Goal: Find specific page/section: Find specific page/section

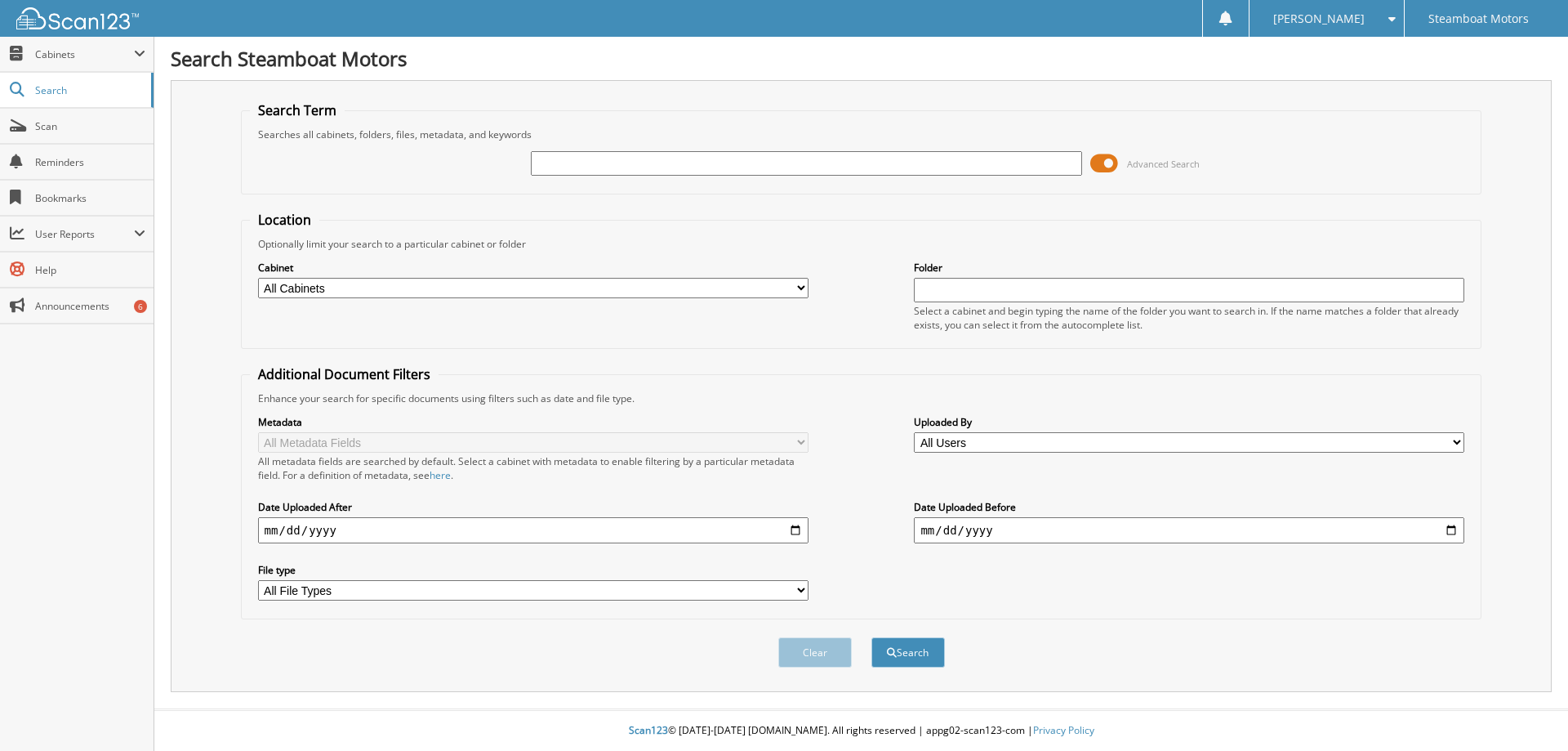
click at [629, 168] on input "text" at bounding box center [806, 164] width 550 height 25
type input "p3588."
click at [872, 637] on button "Search" at bounding box center [908, 652] width 74 height 30
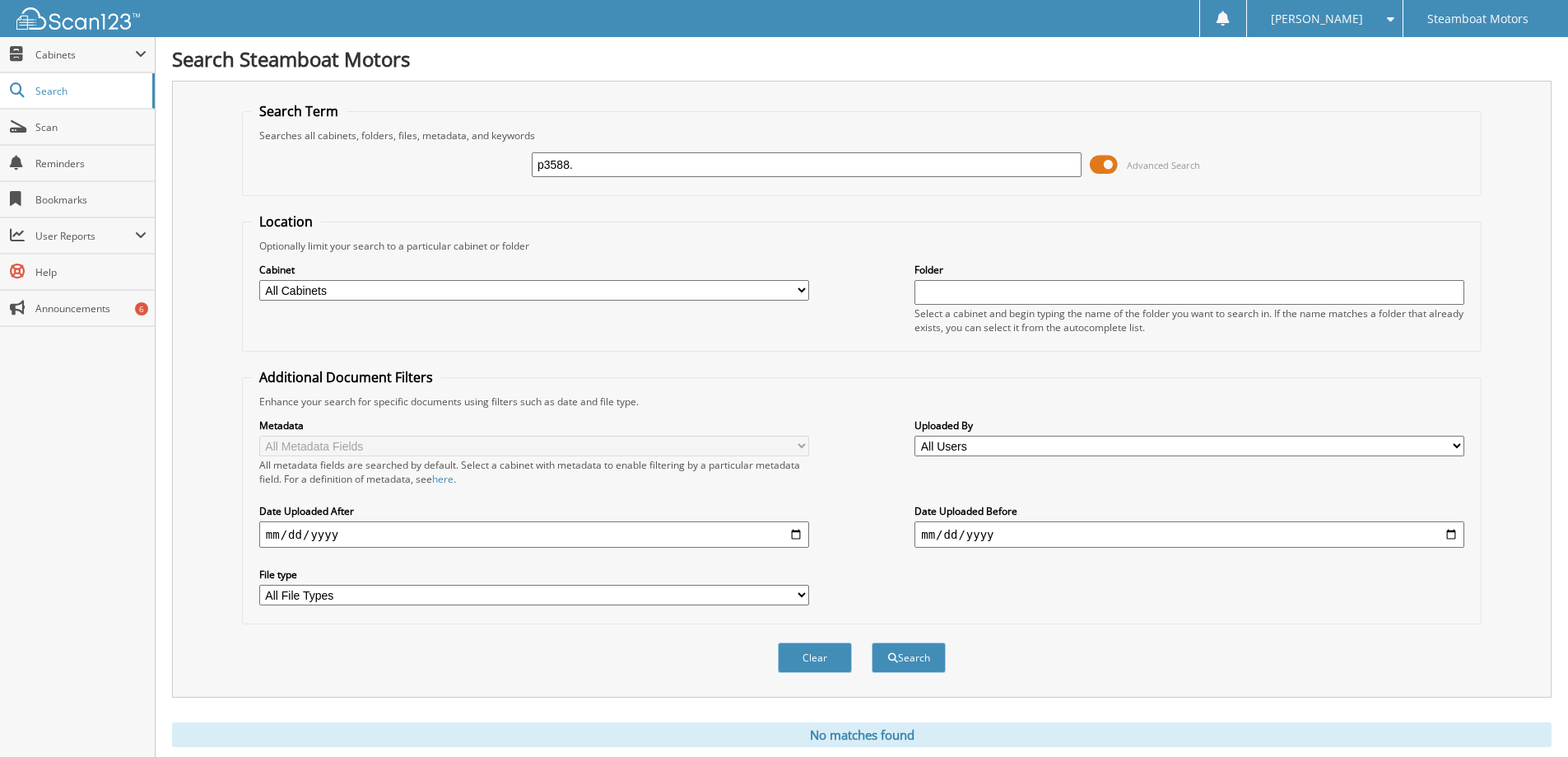
click at [591, 156] on input "p3588." at bounding box center [807, 165] width 550 height 25
type input "p3588"
click at [872, 642] on button "Search" at bounding box center [908, 657] width 74 height 31
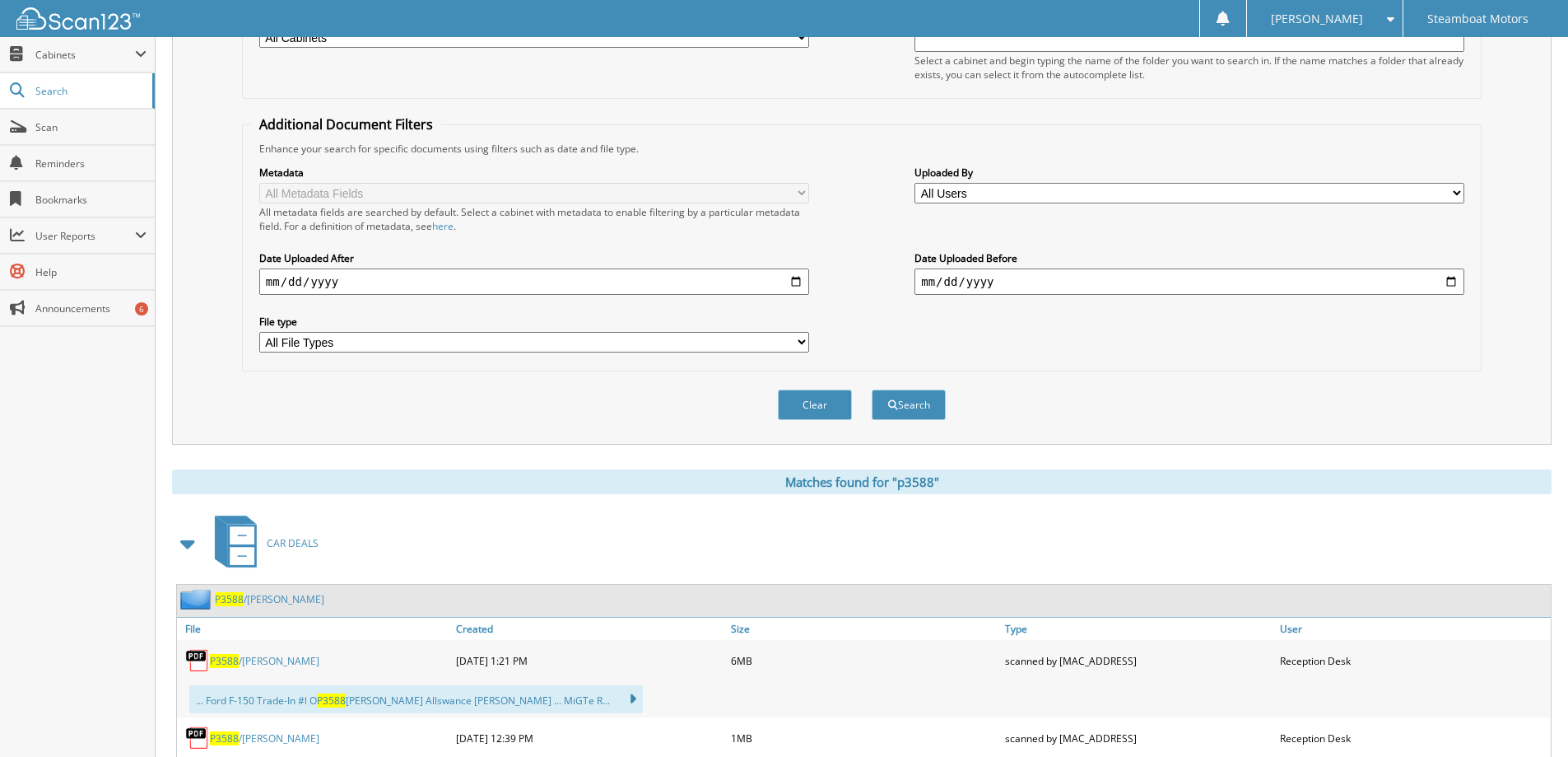
scroll to position [577, 0]
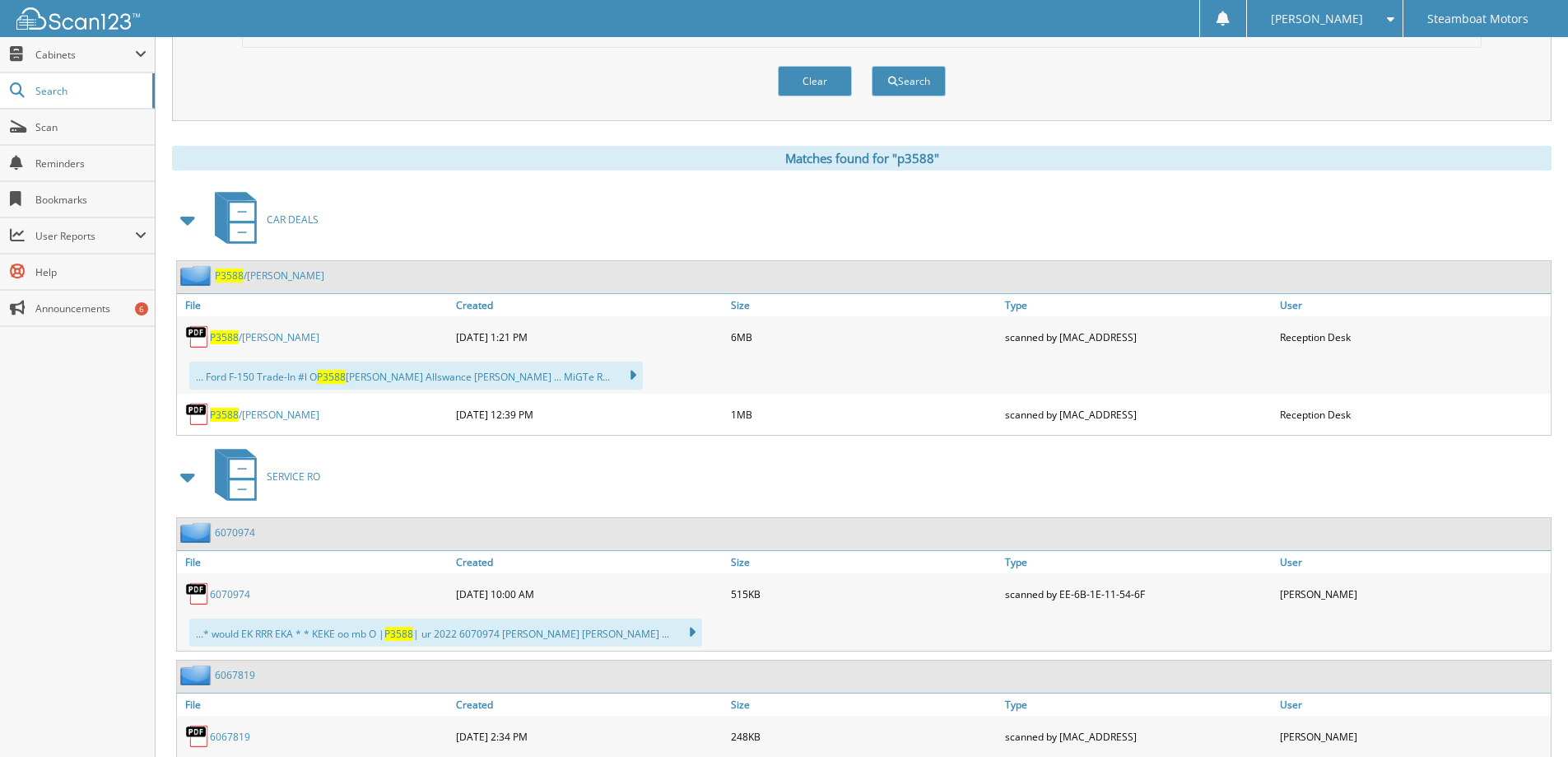
click at [254, 336] on link "P3588 /JOHN F ERDMANN III" at bounding box center [265, 338] width 109 height 14
